Goal: Information Seeking & Learning: Learn about a topic

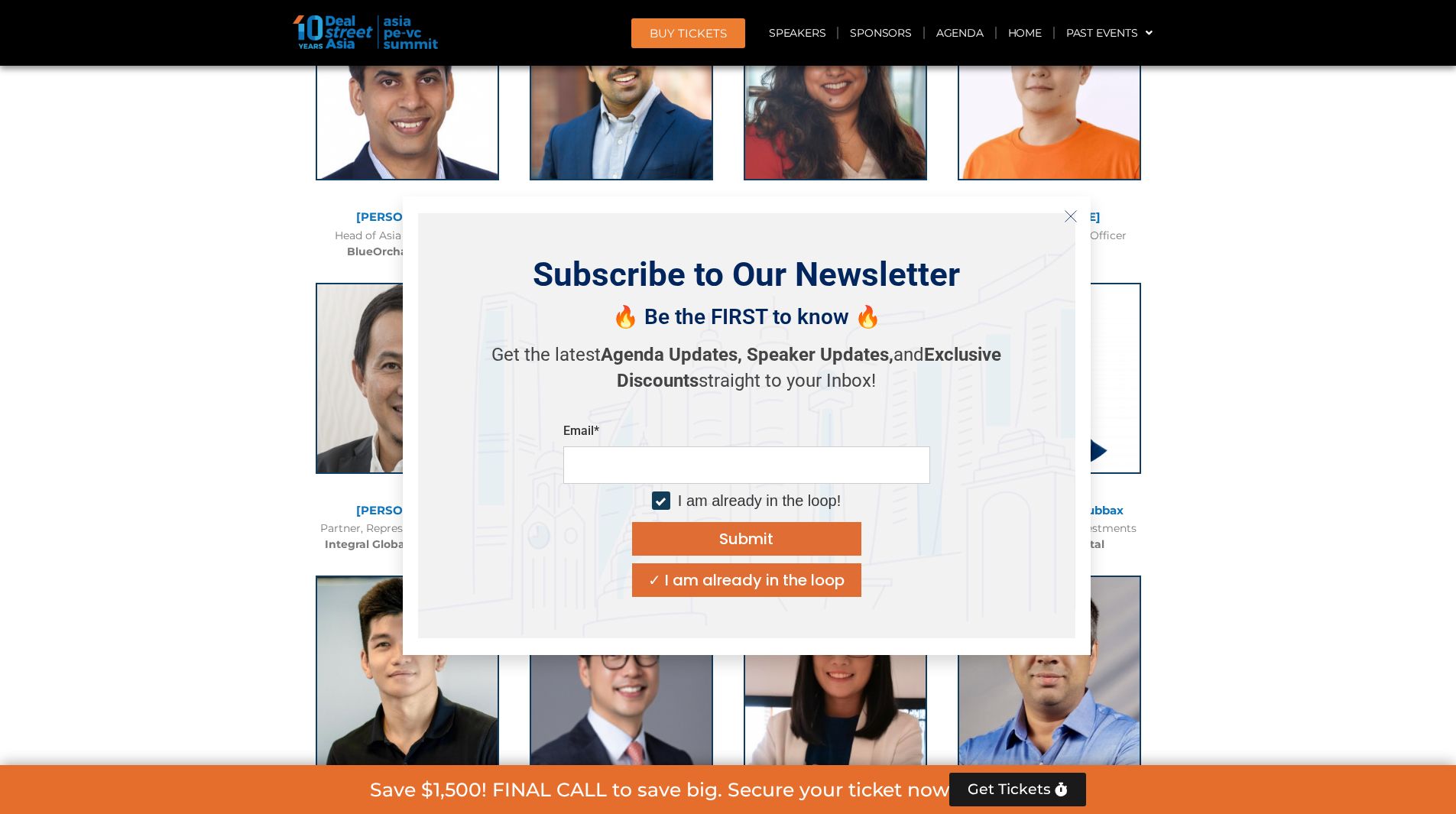
scroll to position [9072, 0]
click at [1072, 217] on icon "Close" at bounding box center [1070, 216] width 14 height 14
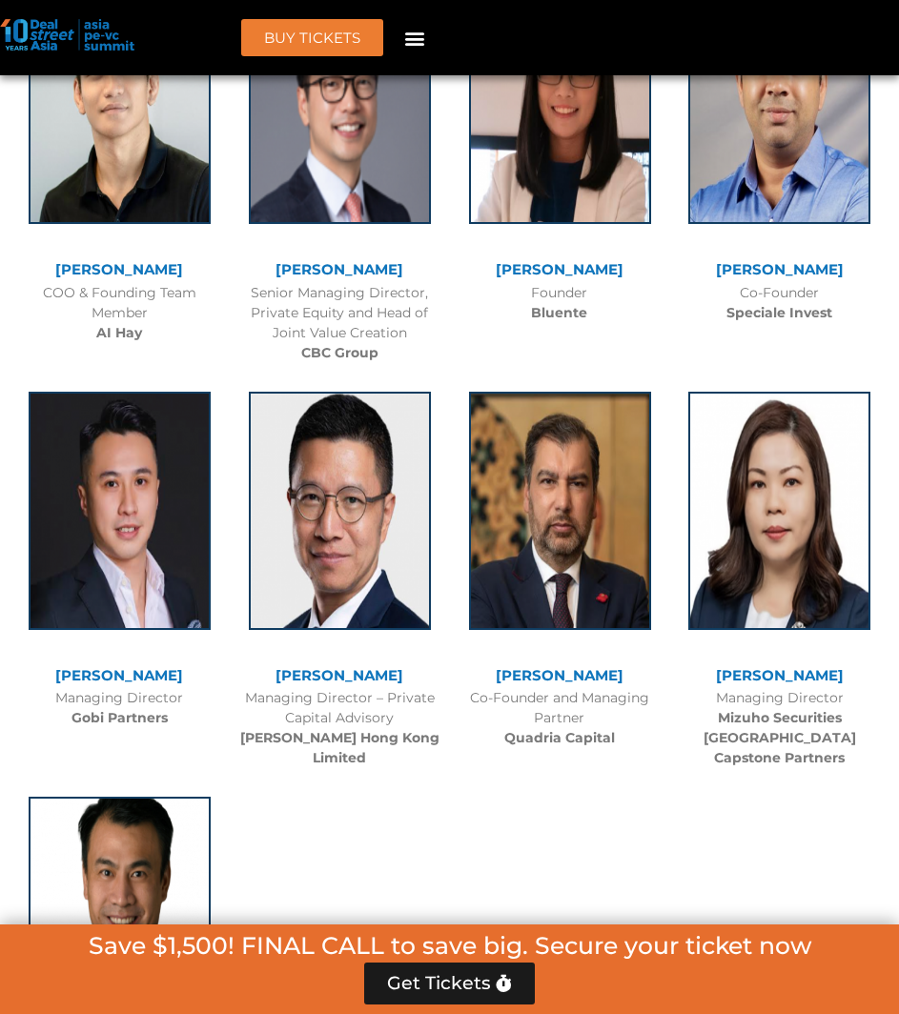
scroll to position [12576, 0]
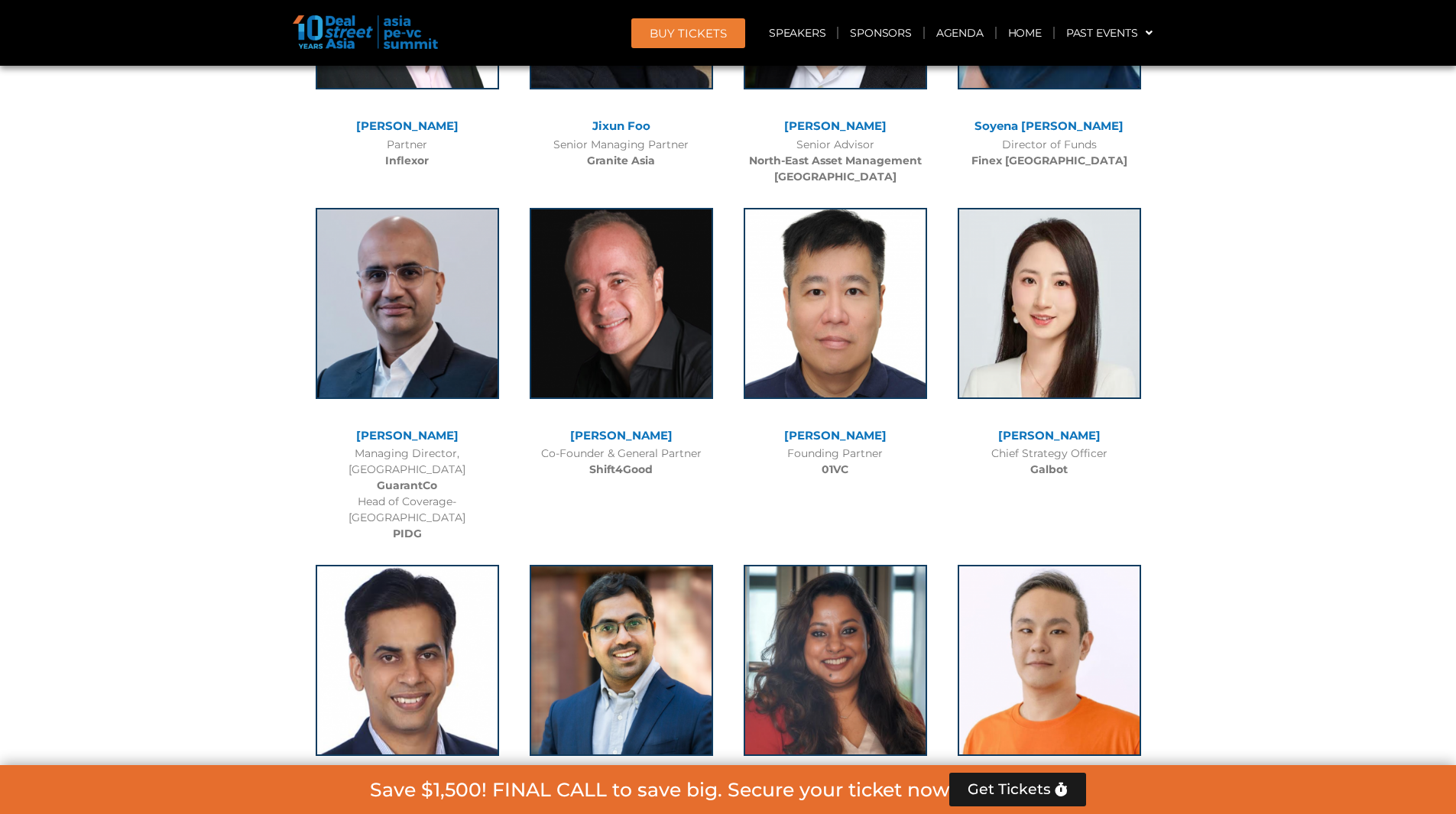
scroll to position [8496, 0]
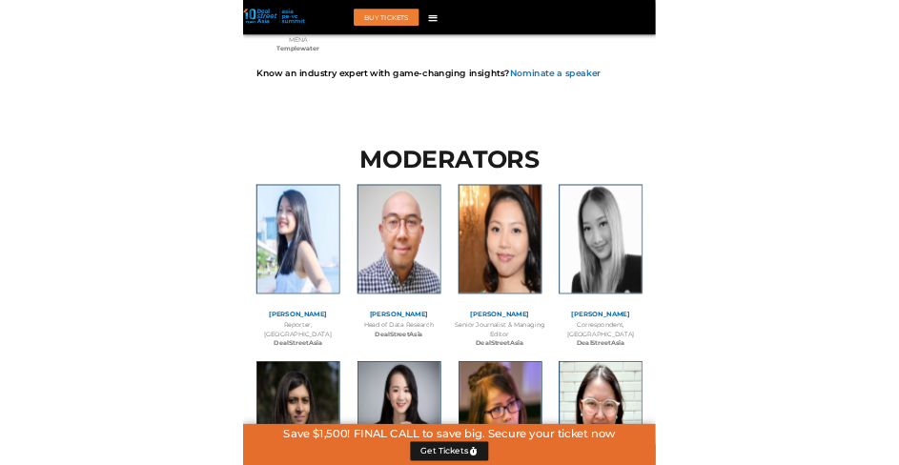
scroll to position [13617, 0]
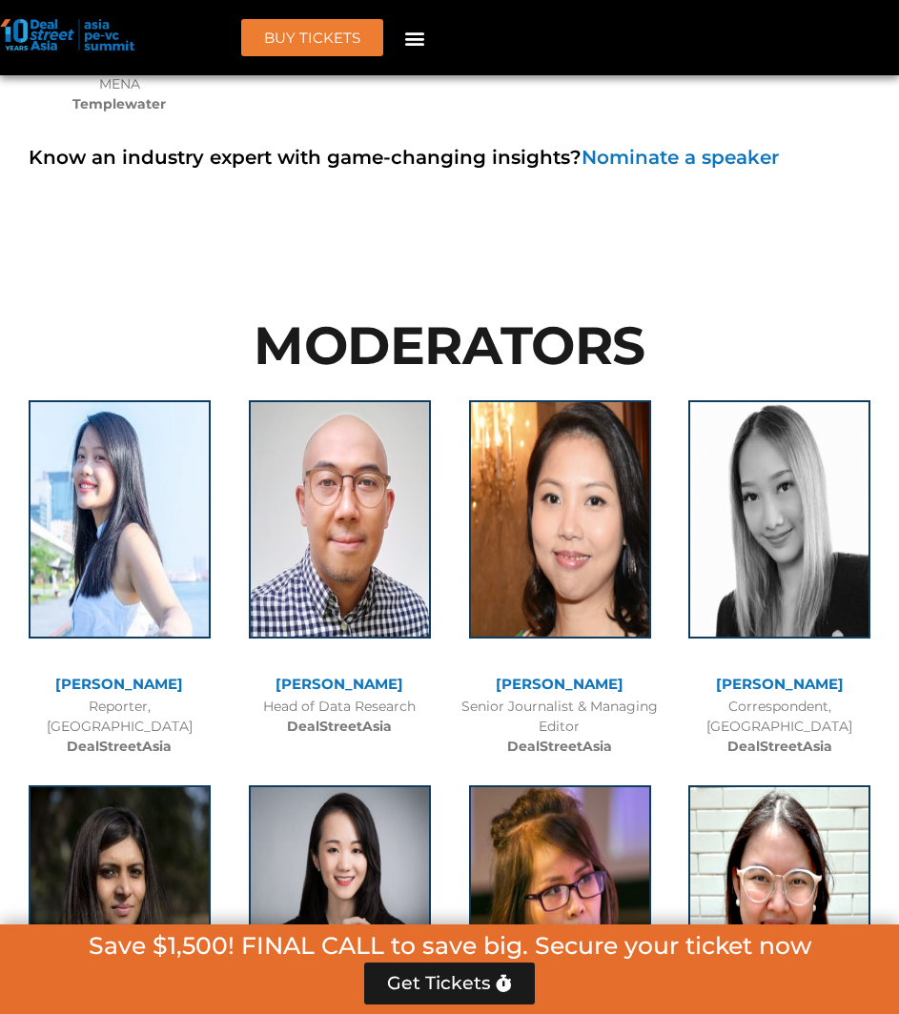
click at [444, 440] on div "[PERSON_NAME] Head of Data Research DealStreetAsia" at bounding box center [340, 574] width 220 height 386
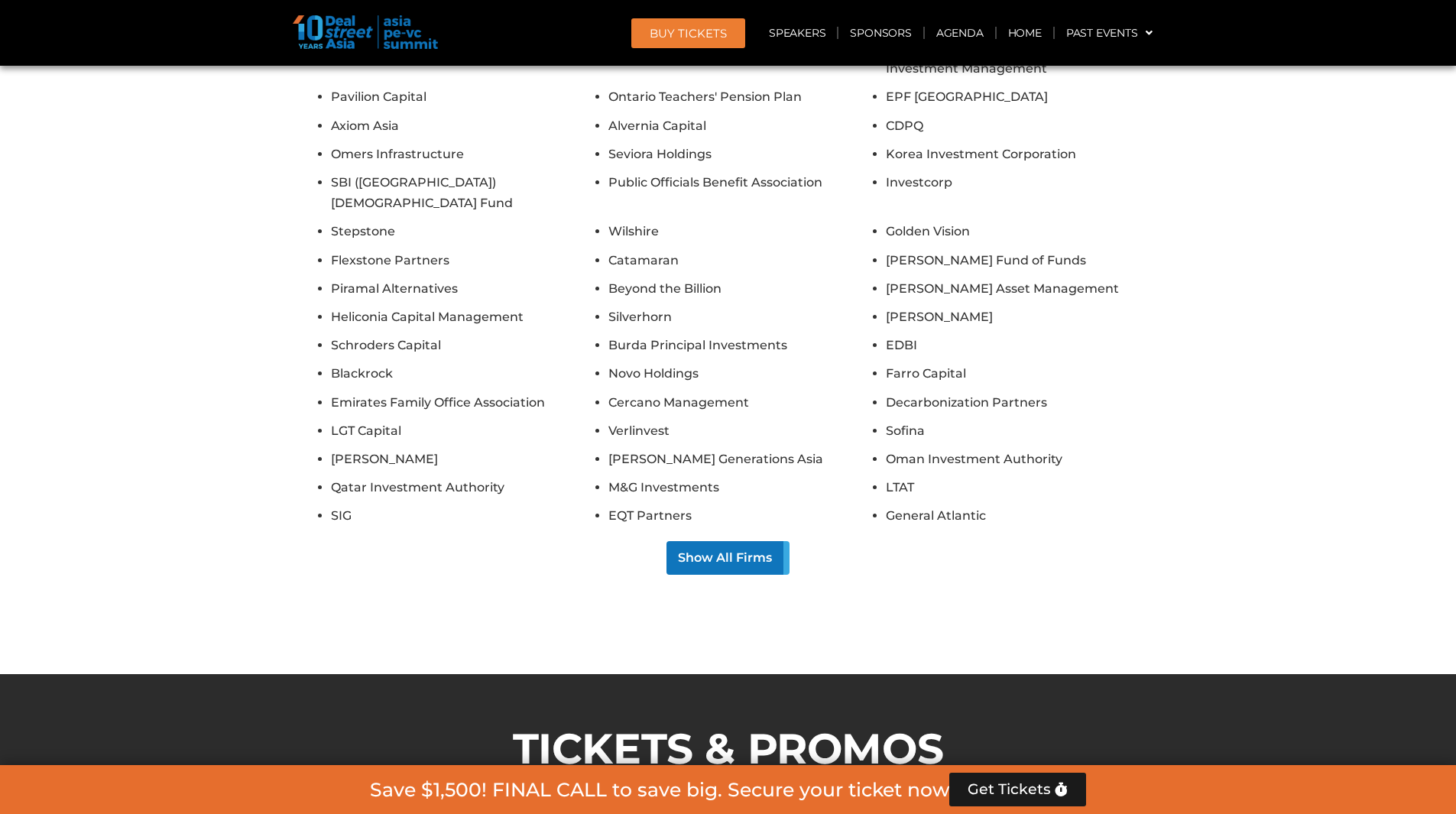
scroll to position [12851, 0]
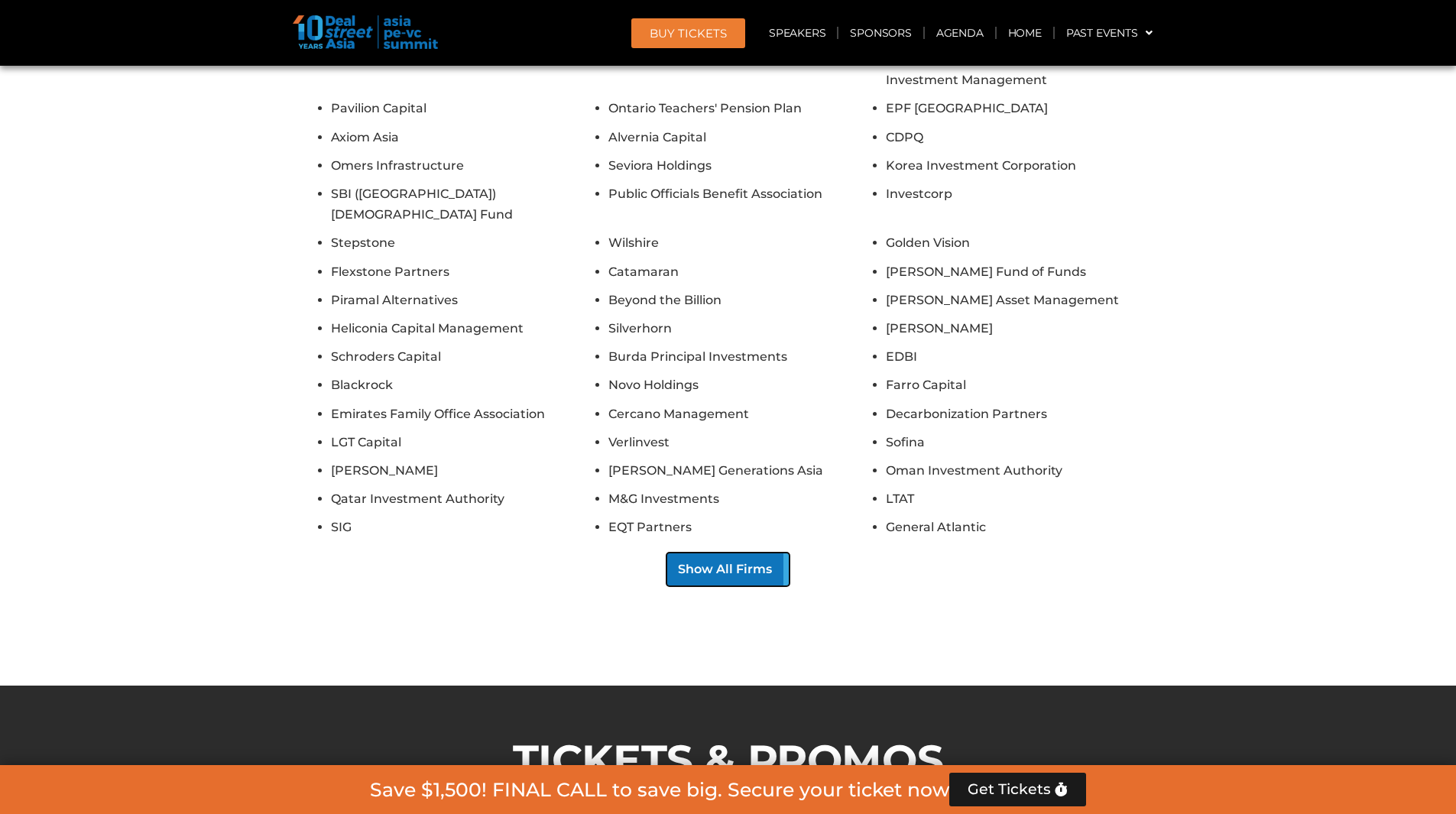
click at [687, 553] on button "Show All Firms" at bounding box center [727, 569] width 123 height 34
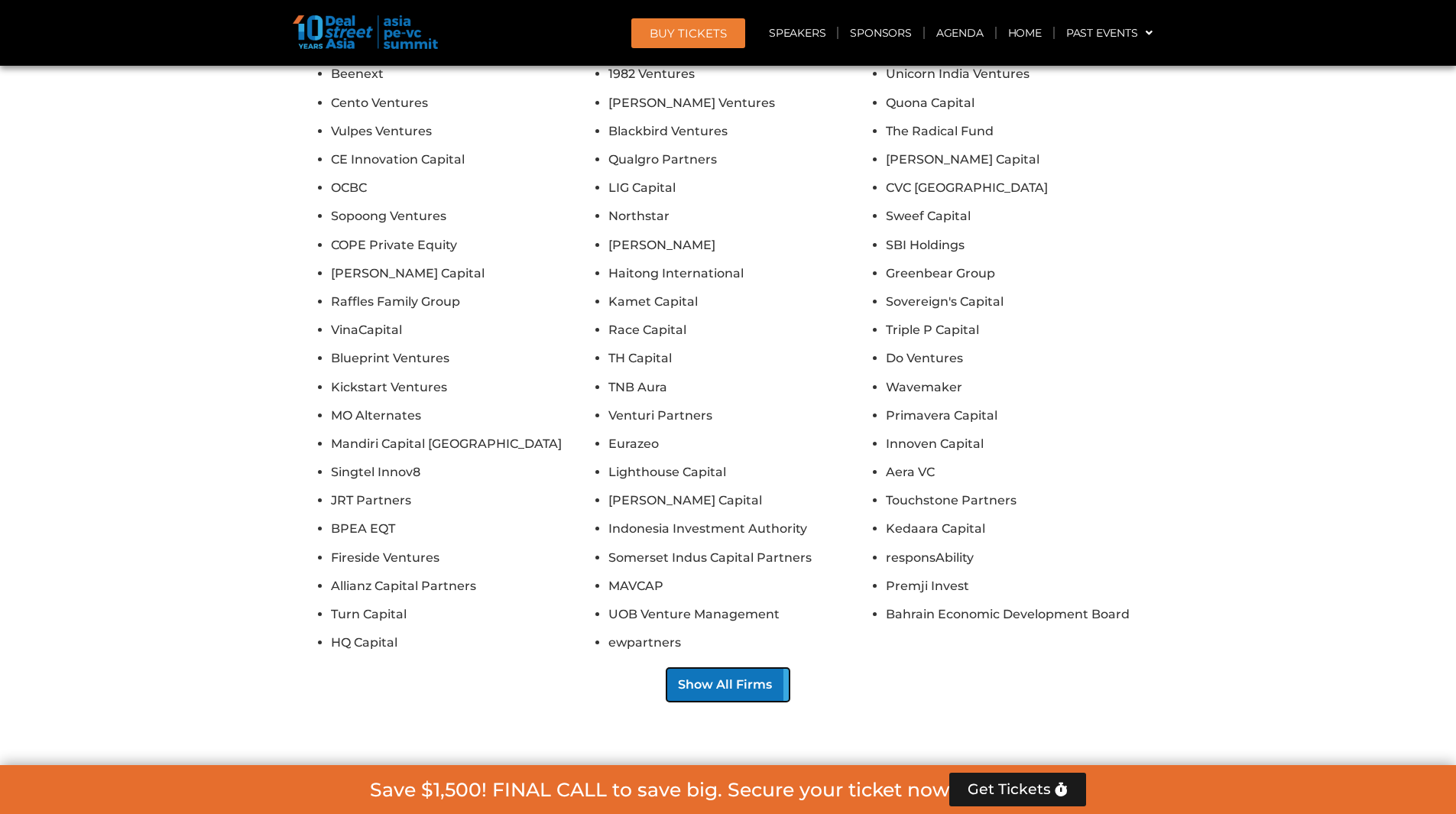
scroll to position [14670, 0]
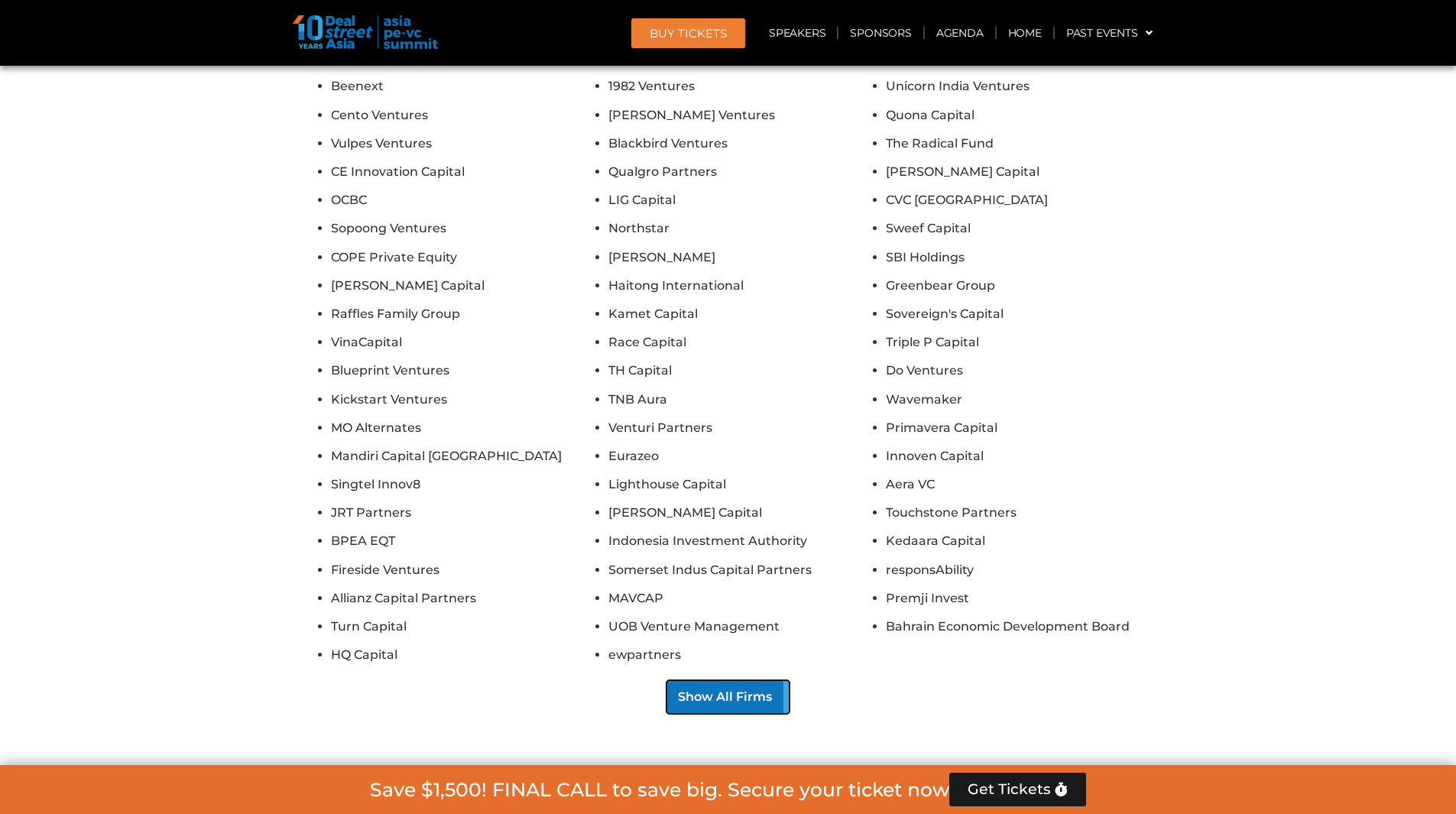
click at [756, 680] on button "Show All Firms" at bounding box center [727, 697] width 123 height 34
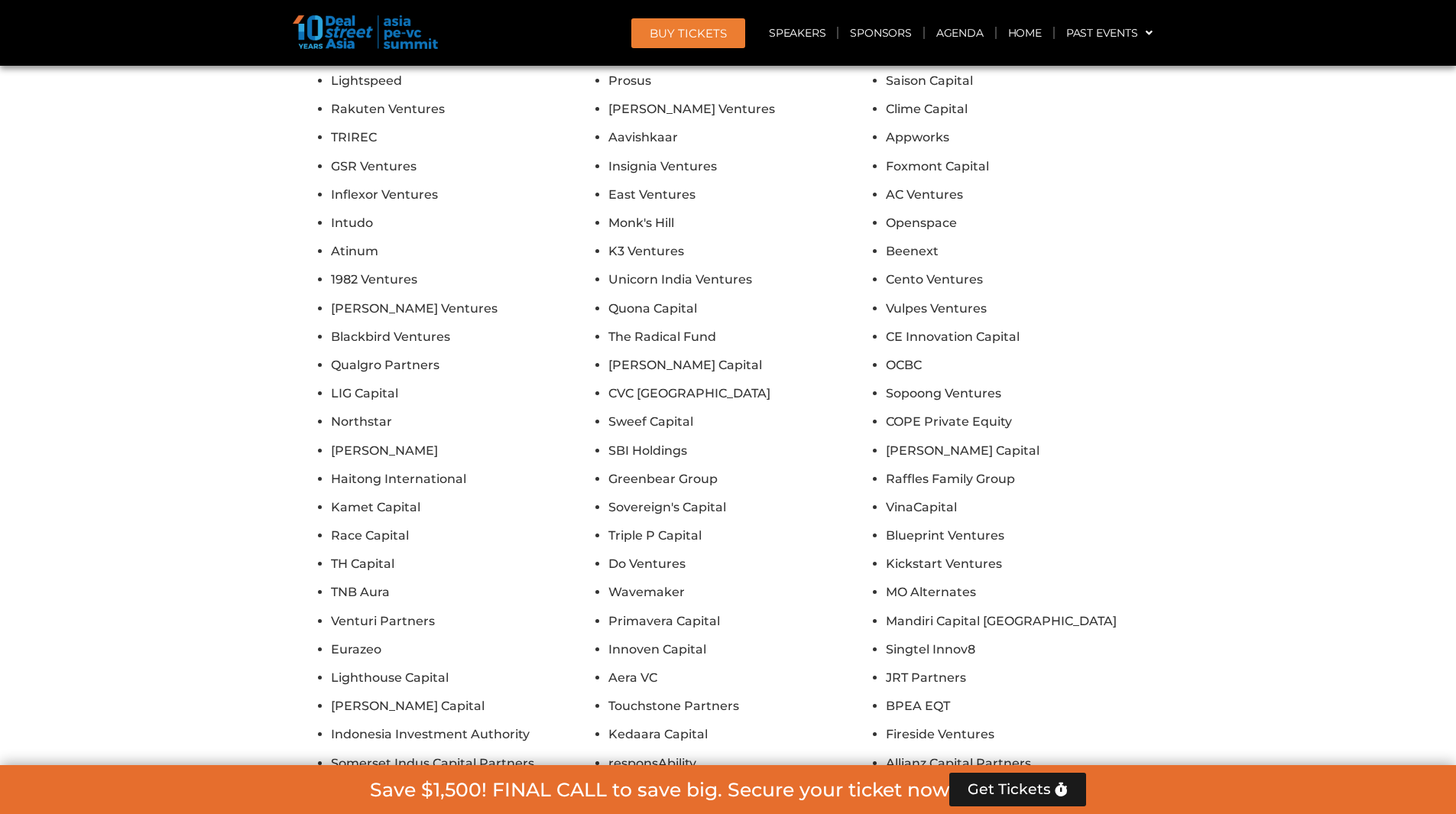
scroll to position [16425, 0]
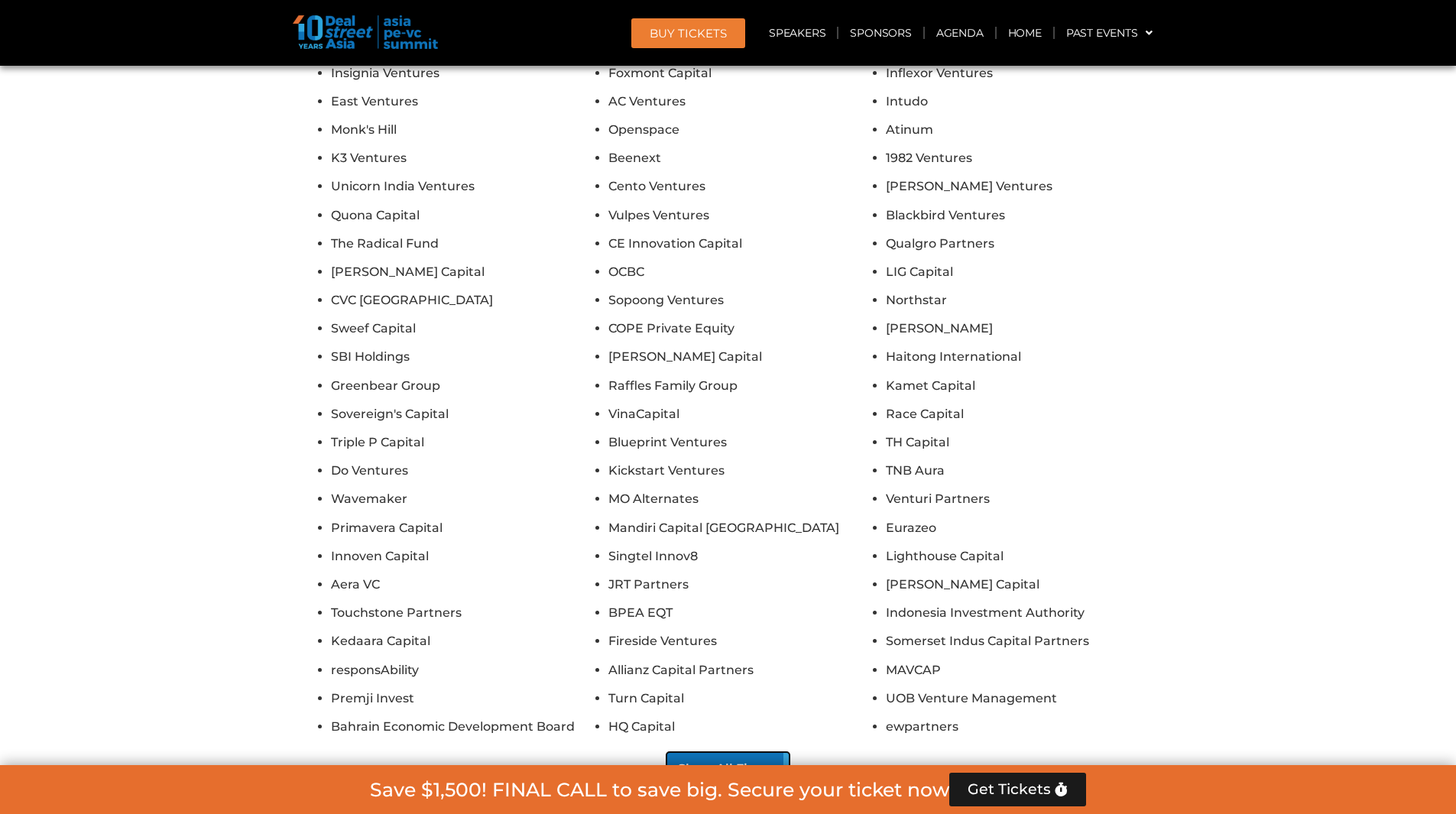
scroll to position [18465, 0]
drag, startPoint x: 735, startPoint y: 427, endPoint x: 768, endPoint y: 384, distance: 54.2
click at [739, 750] on button "Show All Firms" at bounding box center [727, 767] width 123 height 34
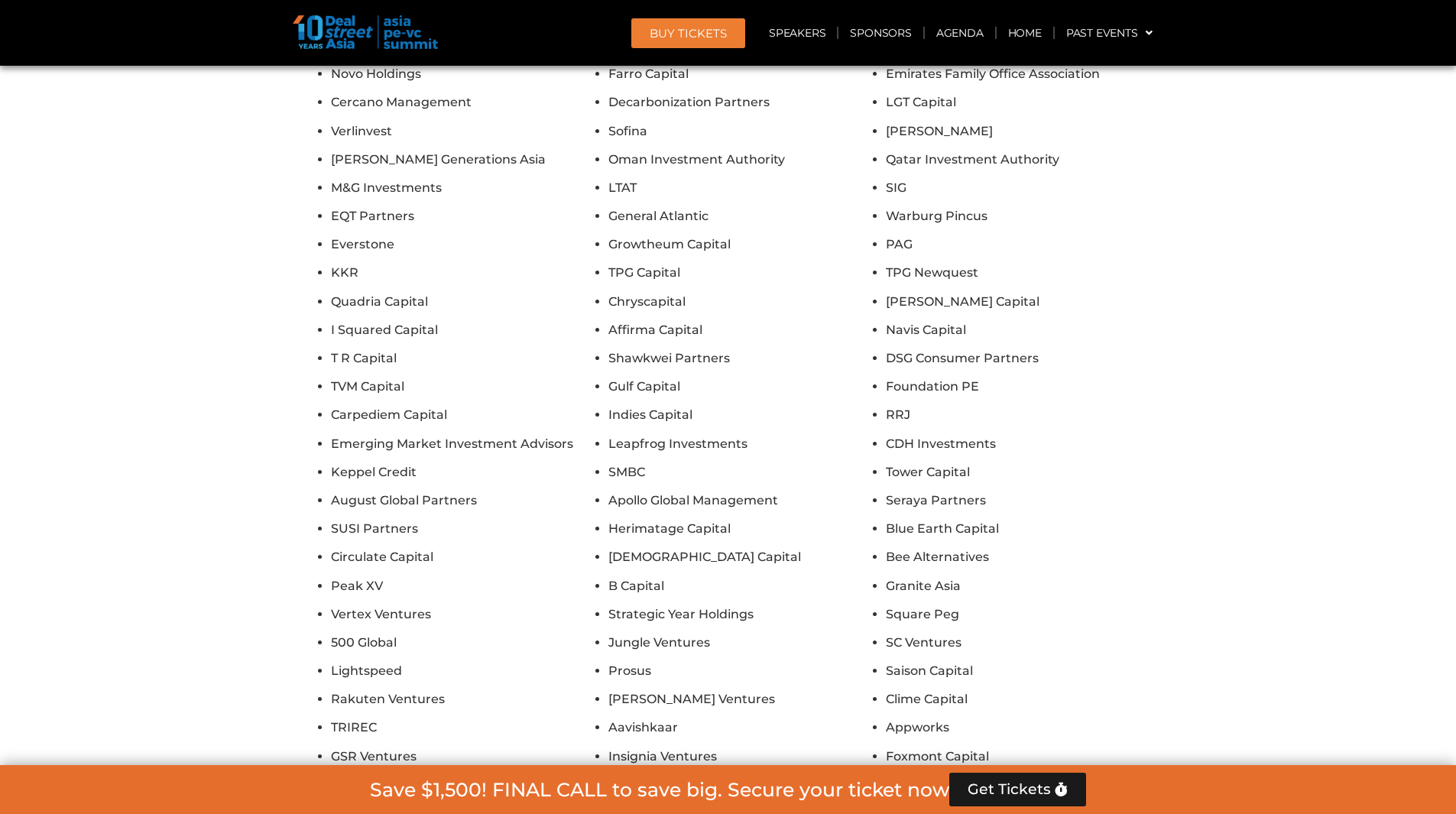
scroll to position [15817, 0]
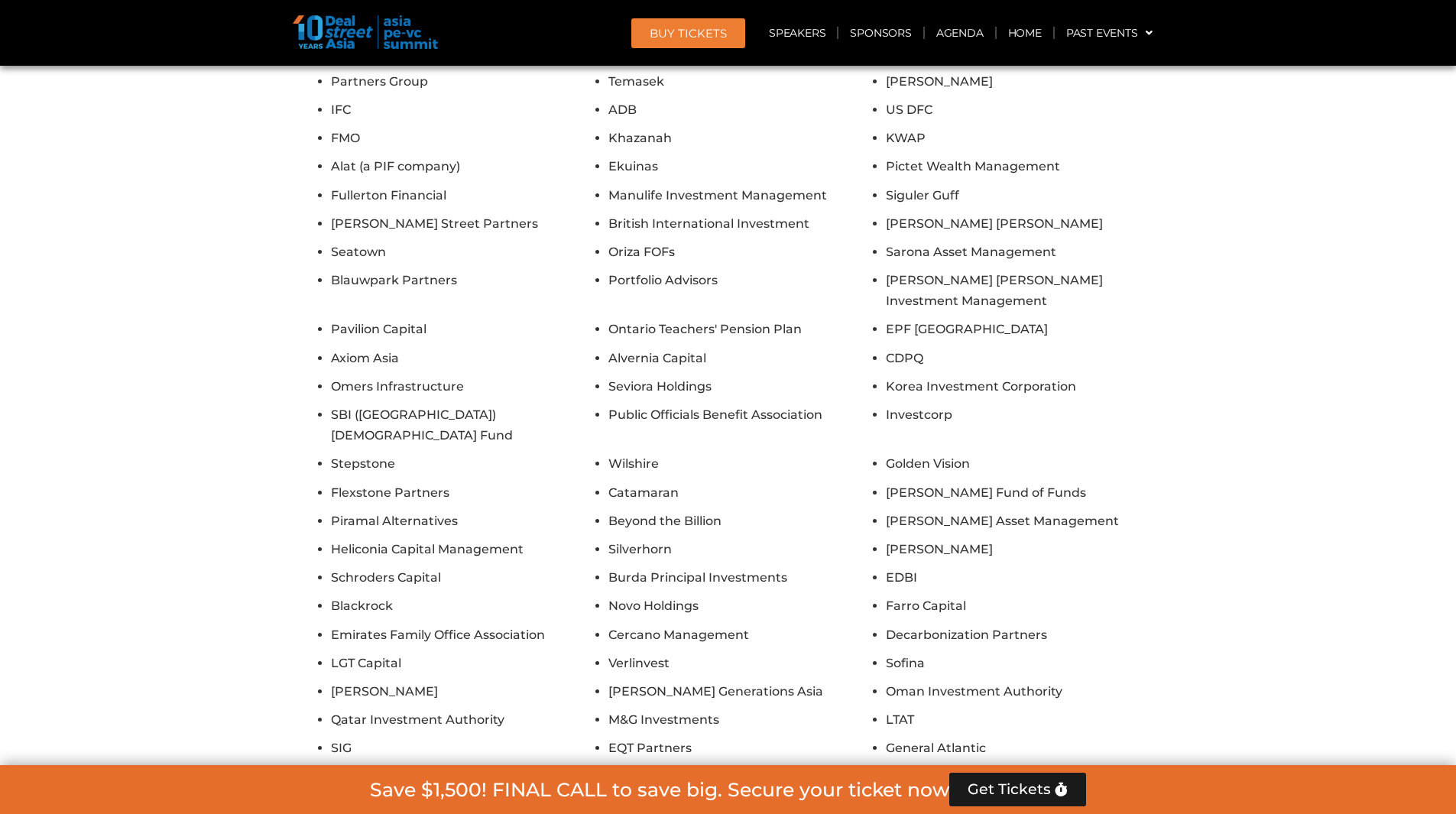
scroll to position [12735, 0]
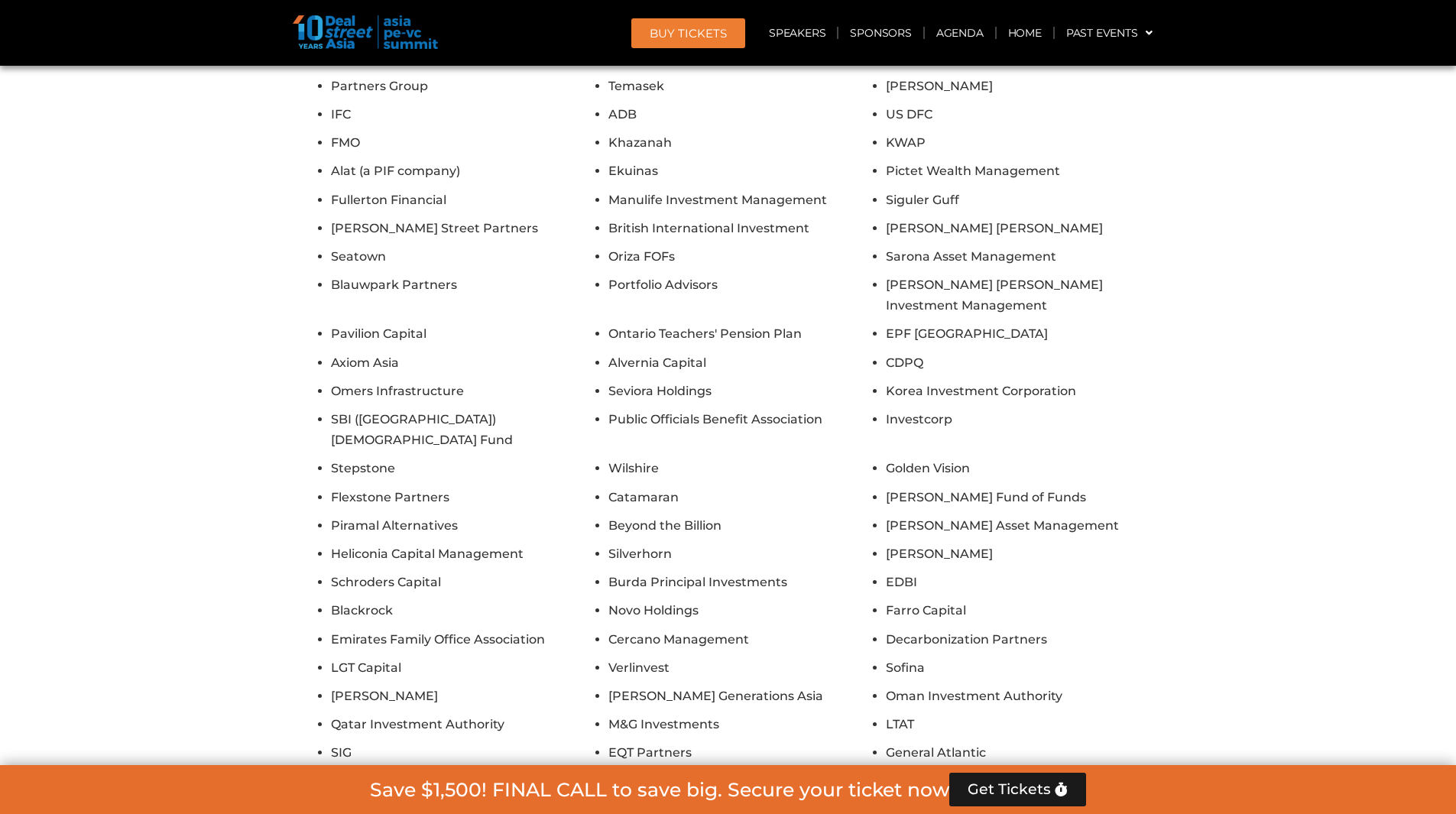
click at [742, 779] on button "Show All Firms" at bounding box center [727, 796] width 123 height 34
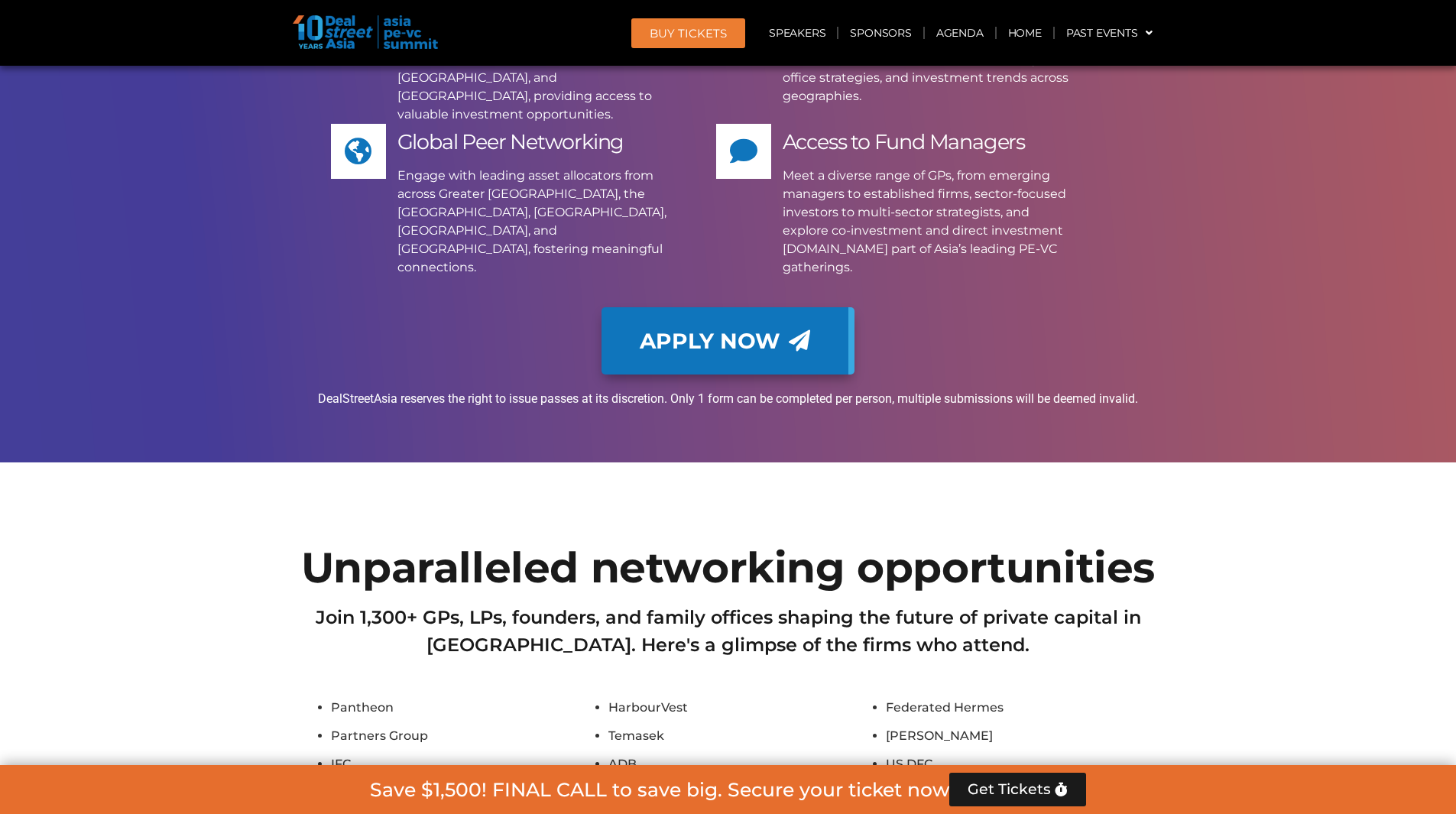
scroll to position [12386, 0]
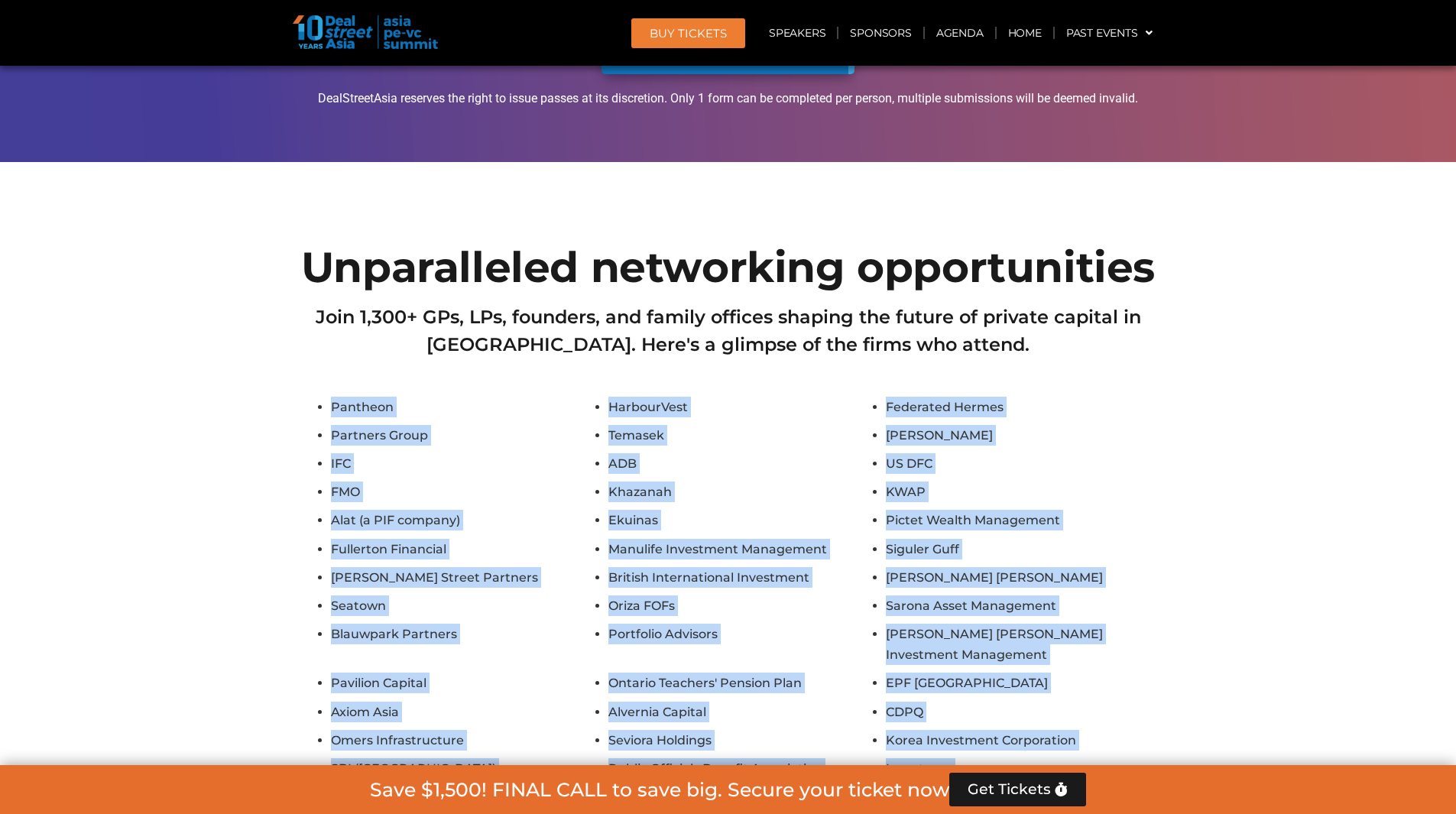
drag, startPoint x: 684, startPoint y: 528, endPoint x: 331, endPoint y: 203, distance: 479.8
copy ul "Pantheon HarbourVest Federated Hermes Partners Group Temasek [PERSON_NAME] IFC …"
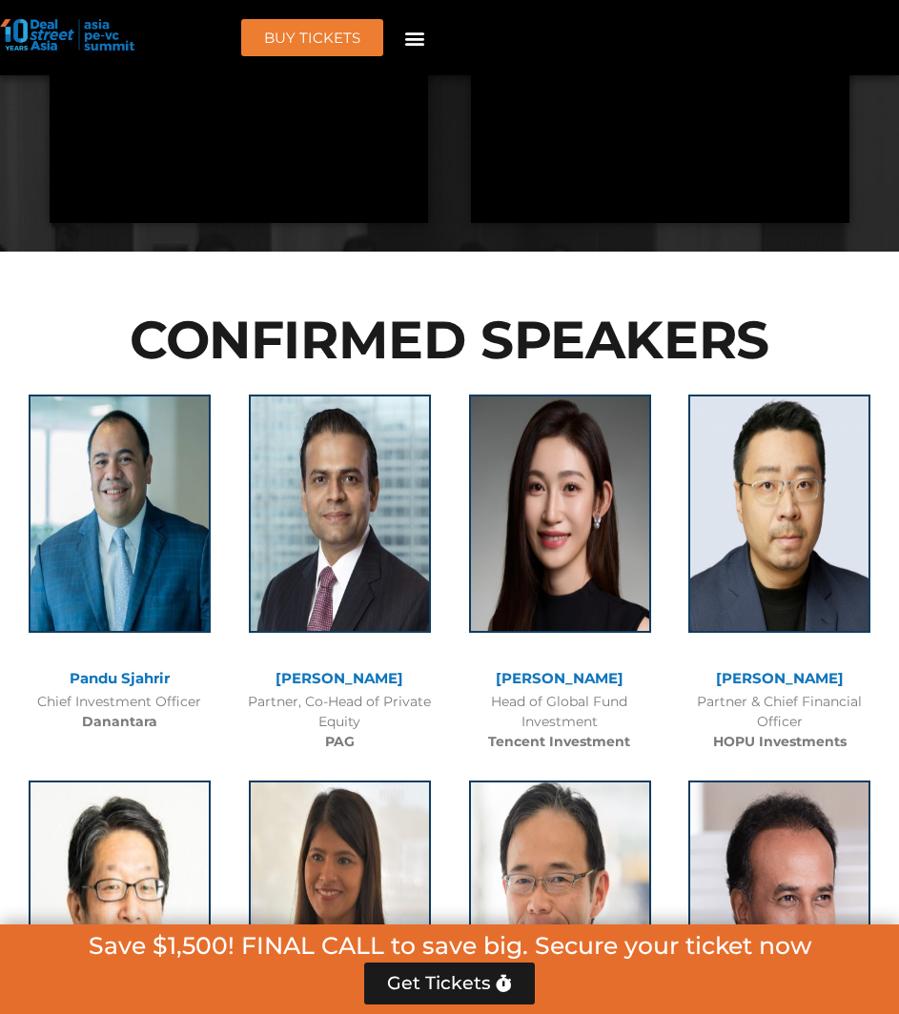
scroll to position [1969, 0]
